Goal: Transaction & Acquisition: Download file/media

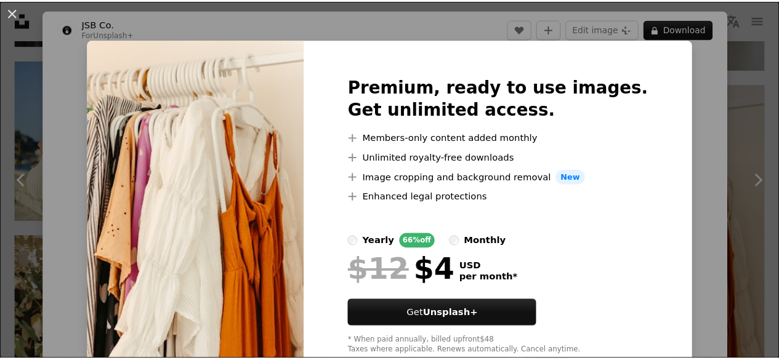
scroll to position [1346, 0]
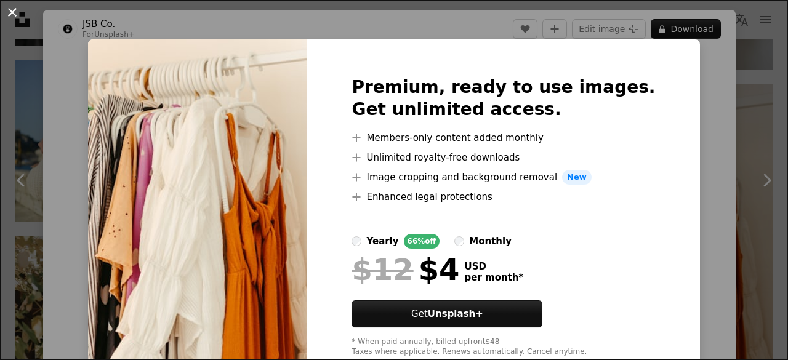
click at [9, 7] on button "An X shape" at bounding box center [12, 12] width 15 height 15
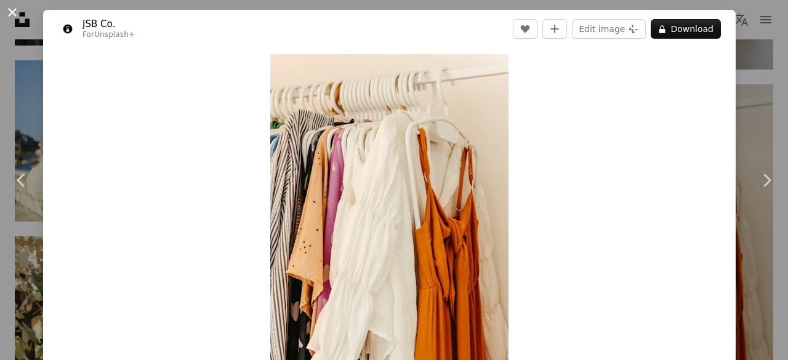
drag, startPoint x: 334, startPoint y: 156, endPoint x: 11, endPoint y: 12, distance: 353.4
click at [11, 12] on button "An X shape" at bounding box center [12, 12] width 15 height 15
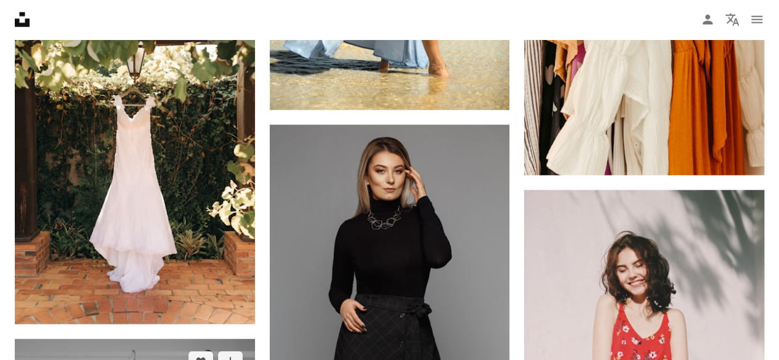
scroll to position [1602, 0]
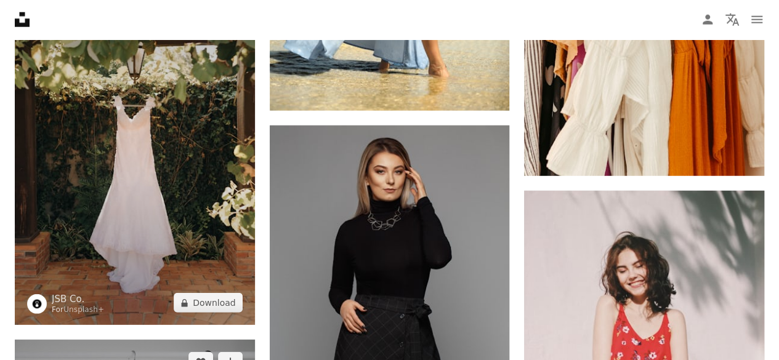
click at [177, 245] on img at bounding box center [135, 146] width 240 height 360
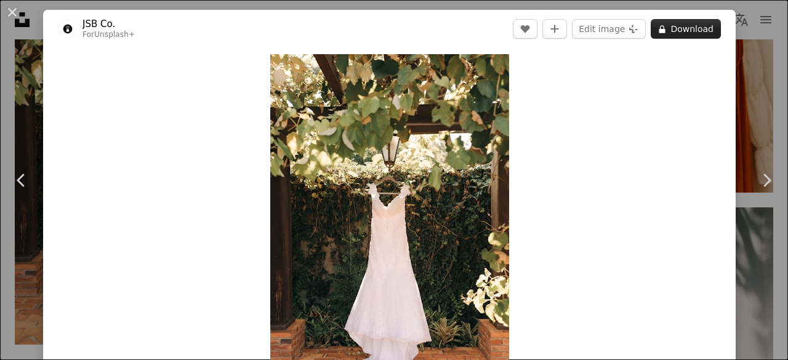
click at [680, 37] on button "A lock Download" at bounding box center [686, 29] width 70 height 20
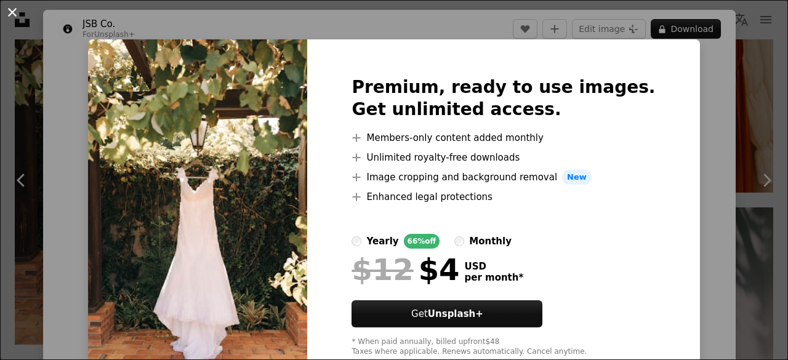
click at [16, 10] on button "An X shape" at bounding box center [12, 12] width 15 height 15
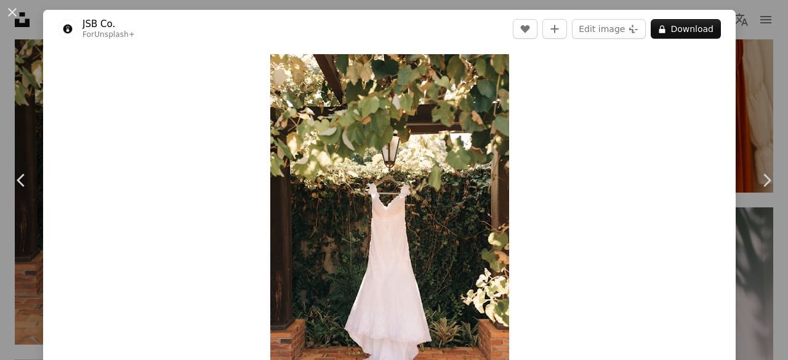
click at [16, 10] on button "An X shape" at bounding box center [12, 12] width 15 height 15
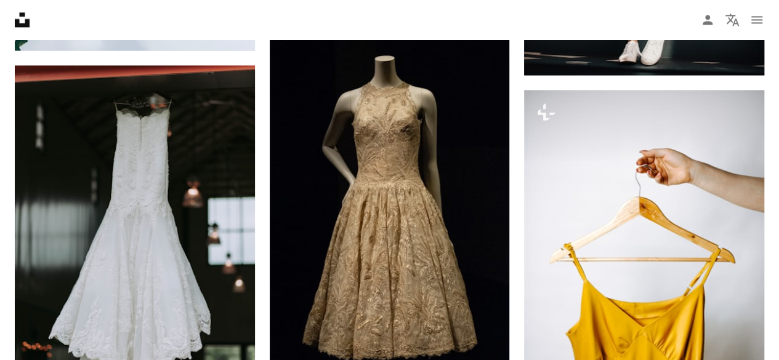
scroll to position [952, 0]
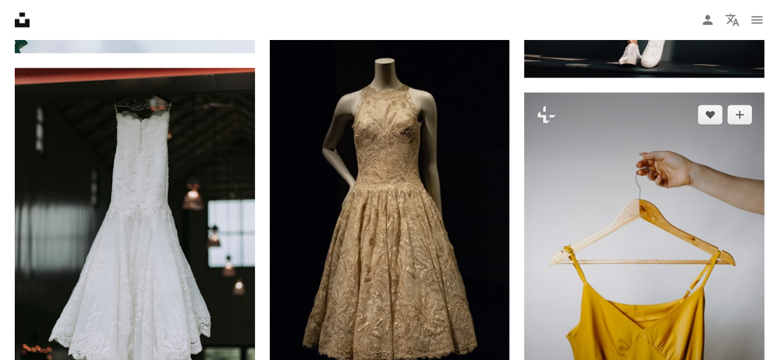
click at [689, 215] on img at bounding box center [644, 272] width 240 height 360
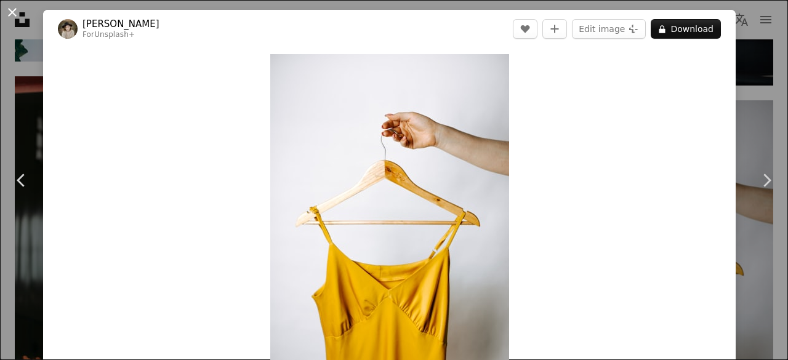
click at [10, 13] on button "An X shape" at bounding box center [12, 12] width 15 height 15
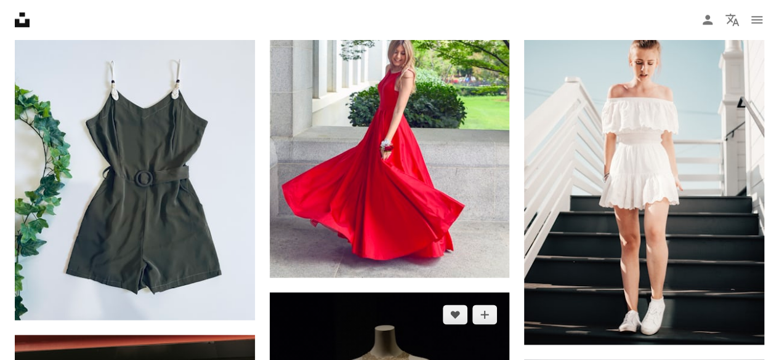
scroll to position [679, 0]
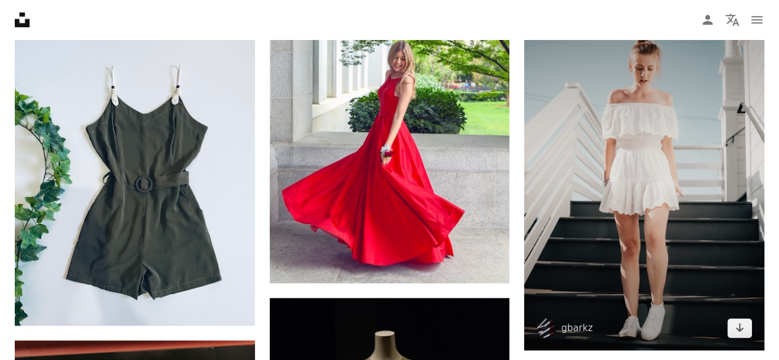
click at [556, 189] on img at bounding box center [644, 171] width 240 height 360
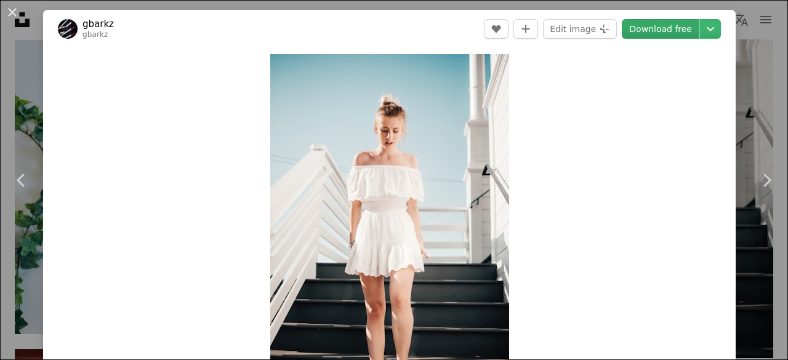
click at [664, 28] on link "Download free" at bounding box center [661, 29] width 78 height 20
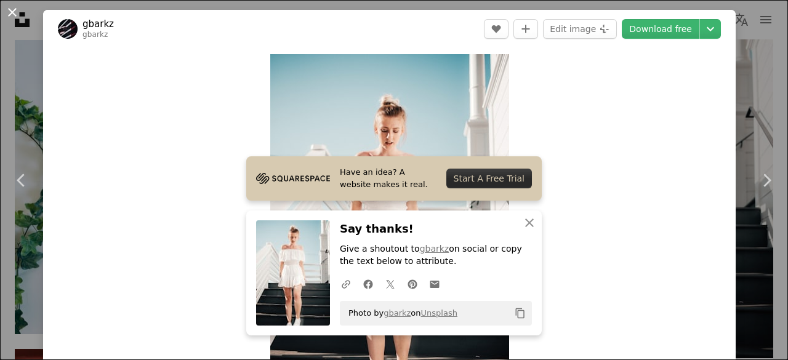
click at [7, 6] on button "An X shape" at bounding box center [12, 12] width 15 height 15
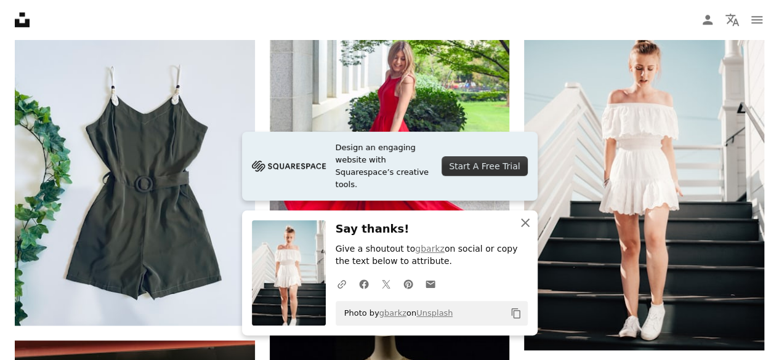
click at [528, 218] on icon "An X shape" at bounding box center [525, 223] width 15 height 15
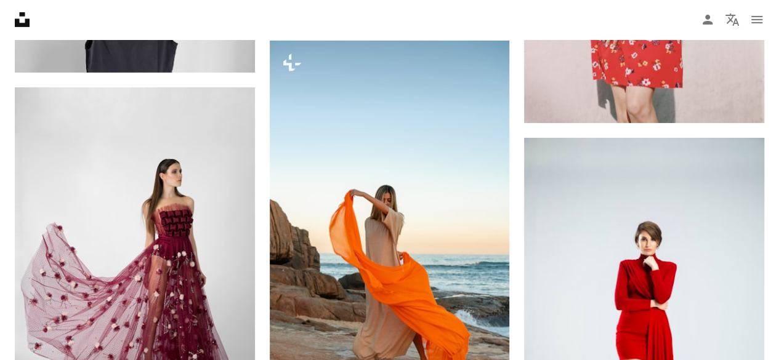
scroll to position [2030, 0]
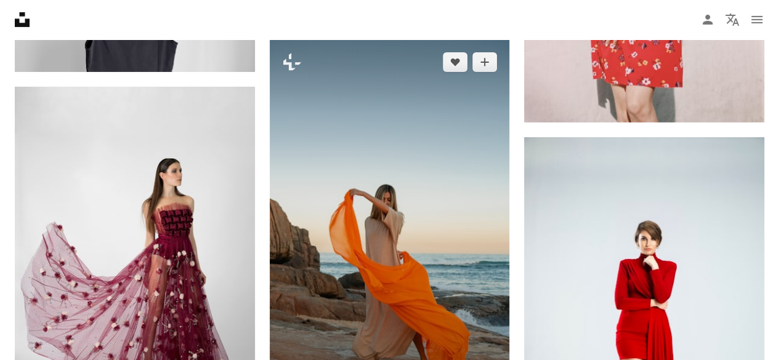
click at [341, 253] on img at bounding box center [390, 220] width 240 height 360
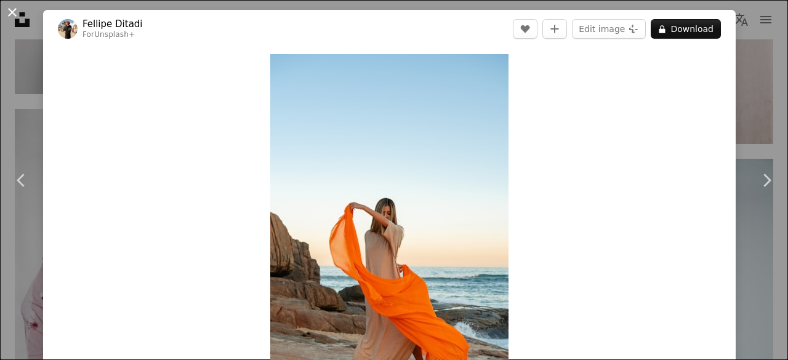
click at [12, 14] on button "An X shape" at bounding box center [12, 12] width 15 height 15
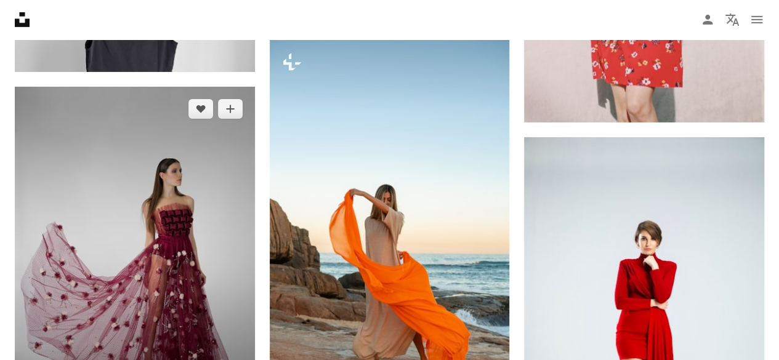
click at [146, 186] on img at bounding box center [135, 253] width 240 height 333
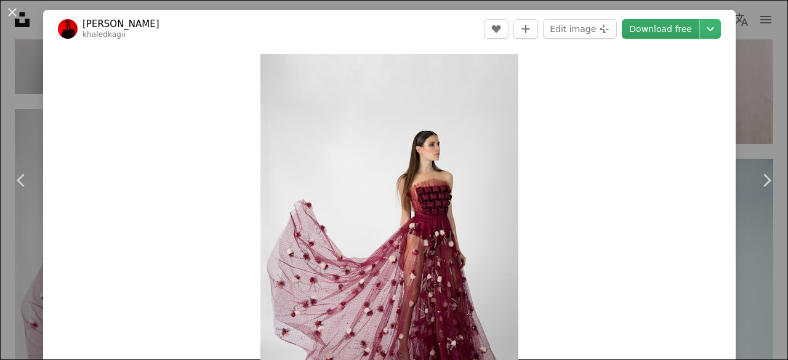
click at [665, 31] on link "Download free" at bounding box center [661, 29] width 78 height 20
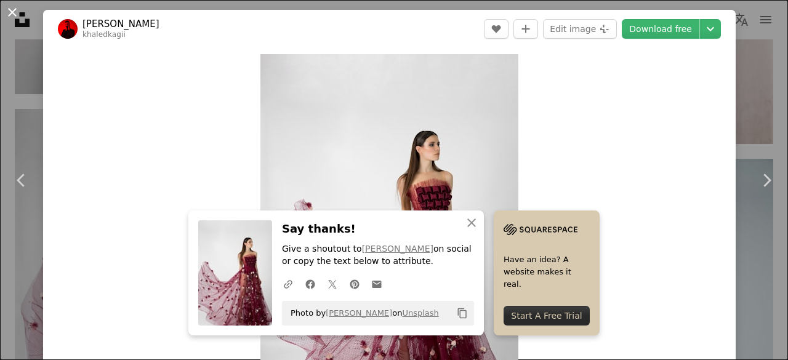
click at [12, 8] on button "An X shape" at bounding box center [12, 12] width 15 height 15
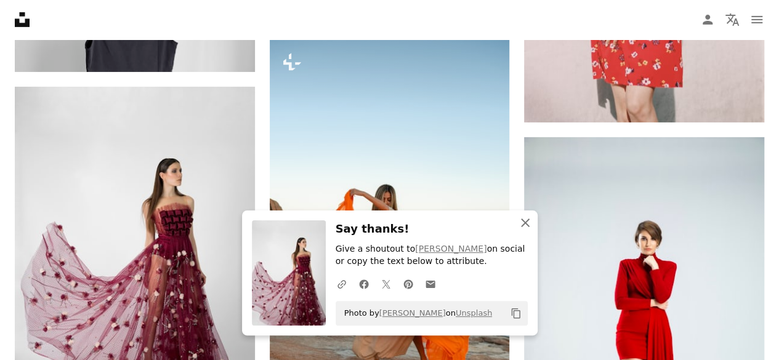
click at [525, 225] on icon "An X shape" at bounding box center [525, 223] width 15 height 15
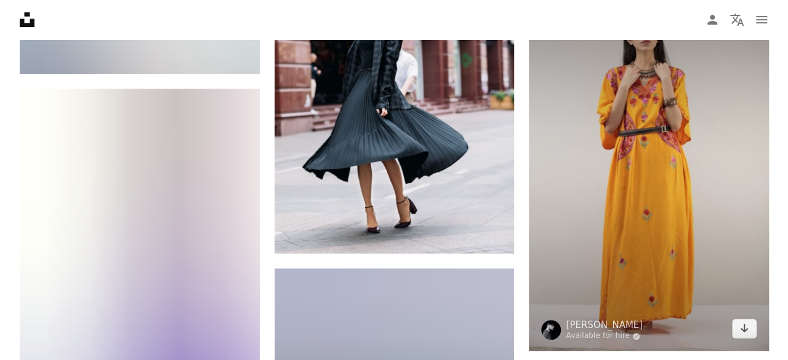
scroll to position [2804, 0]
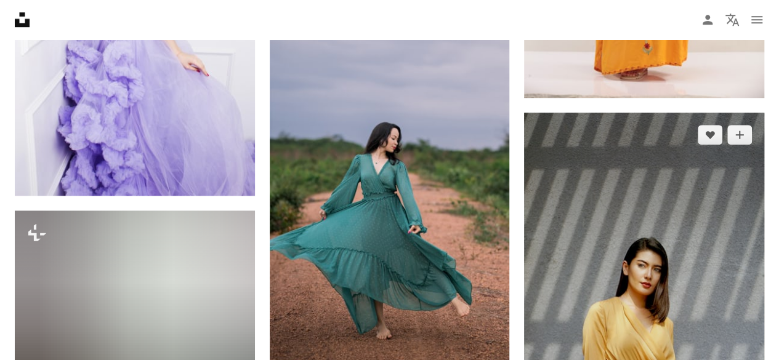
click at [650, 242] on img at bounding box center [644, 326] width 240 height 427
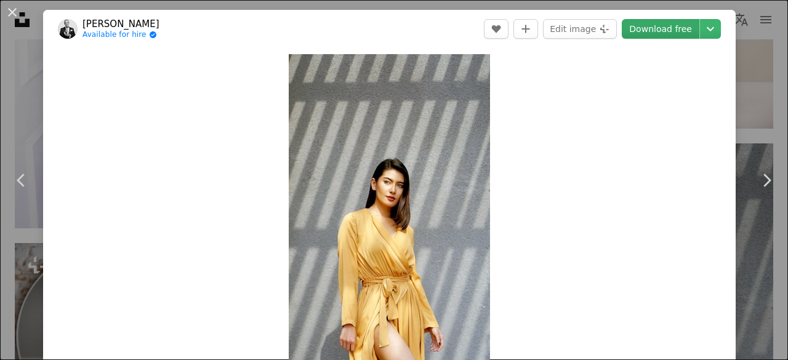
click at [639, 24] on link "Download free" at bounding box center [661, 29] width 78 height 20
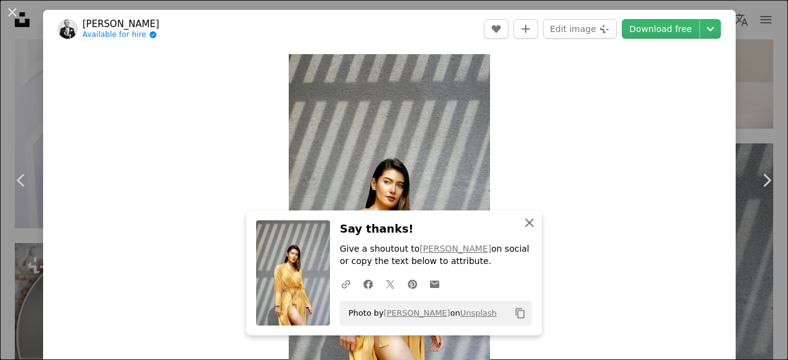
click at [527, 216] on icon "An X shape" at bounding box center [529, 223] width 15 height 15
